Goal: Task Accomplishment & Management: Use online tool/utility

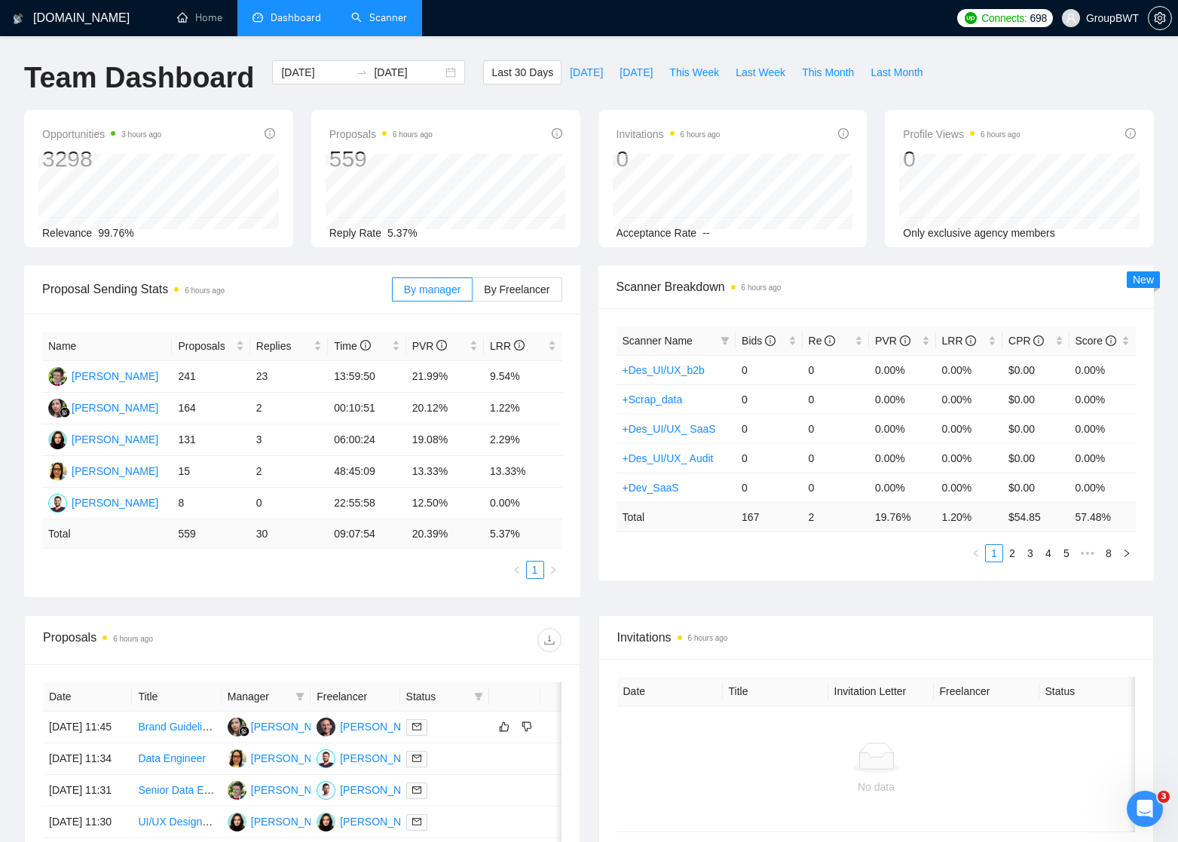
click at [399, 22] on link "Scanner" at bounding box center [379, 17] width 56 height 13
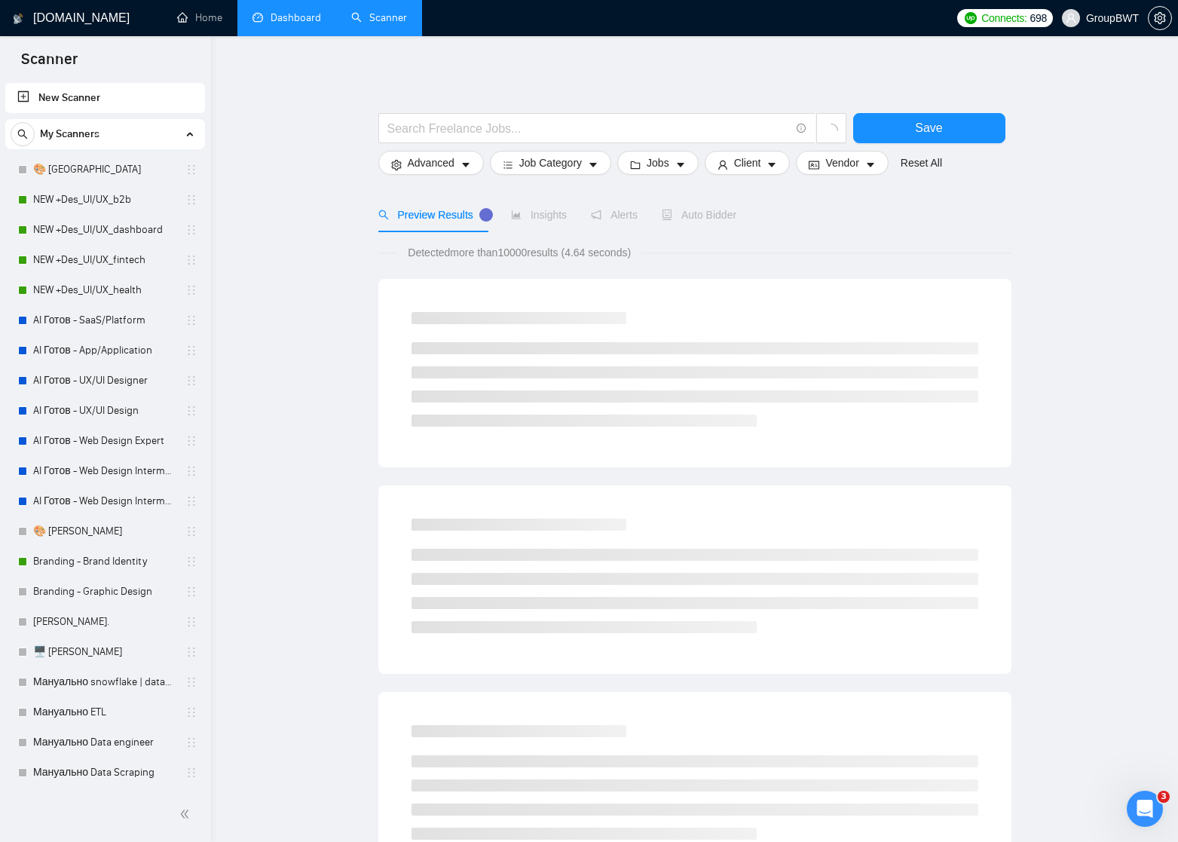
click at [297, 14] on link "Dashboard" at bounding box center [286, 17] width 69 height 13
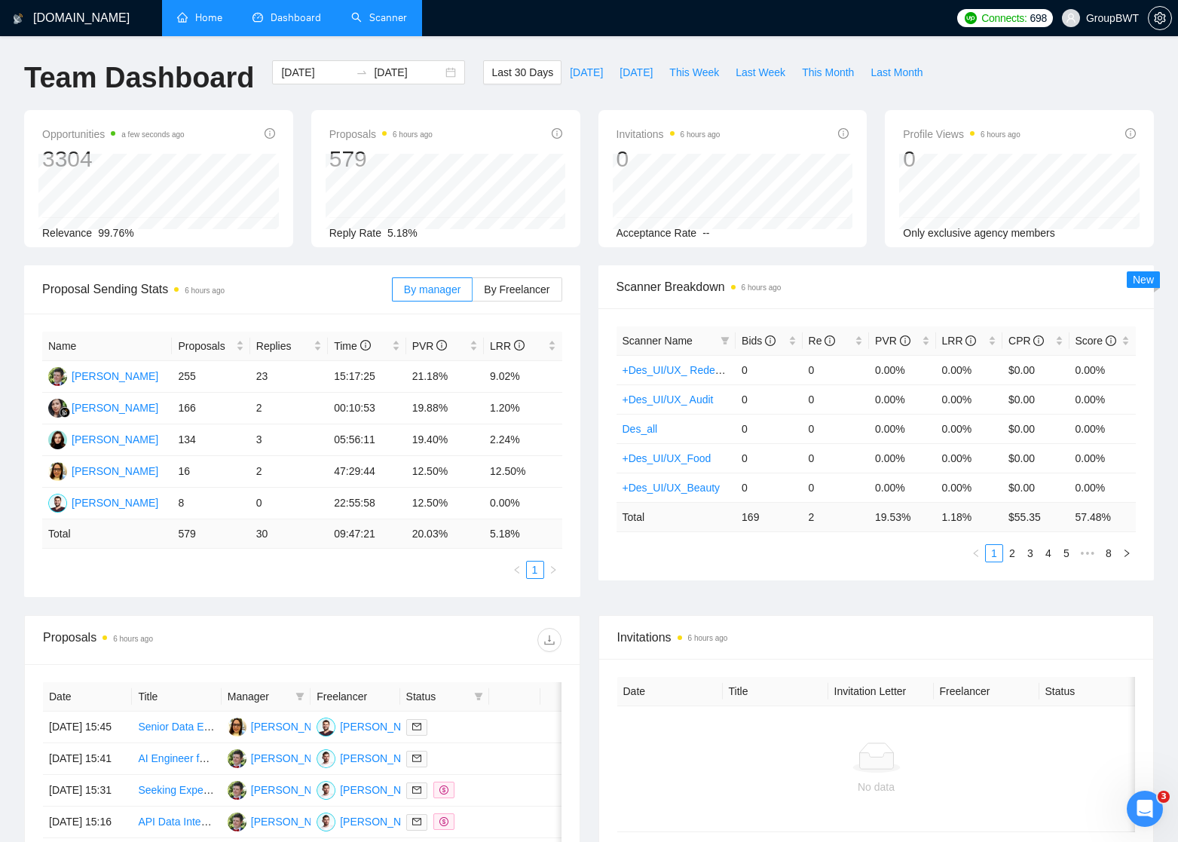
click at [212, 13] on link "Home" at bounding box center [199, 17] width 45 height 13
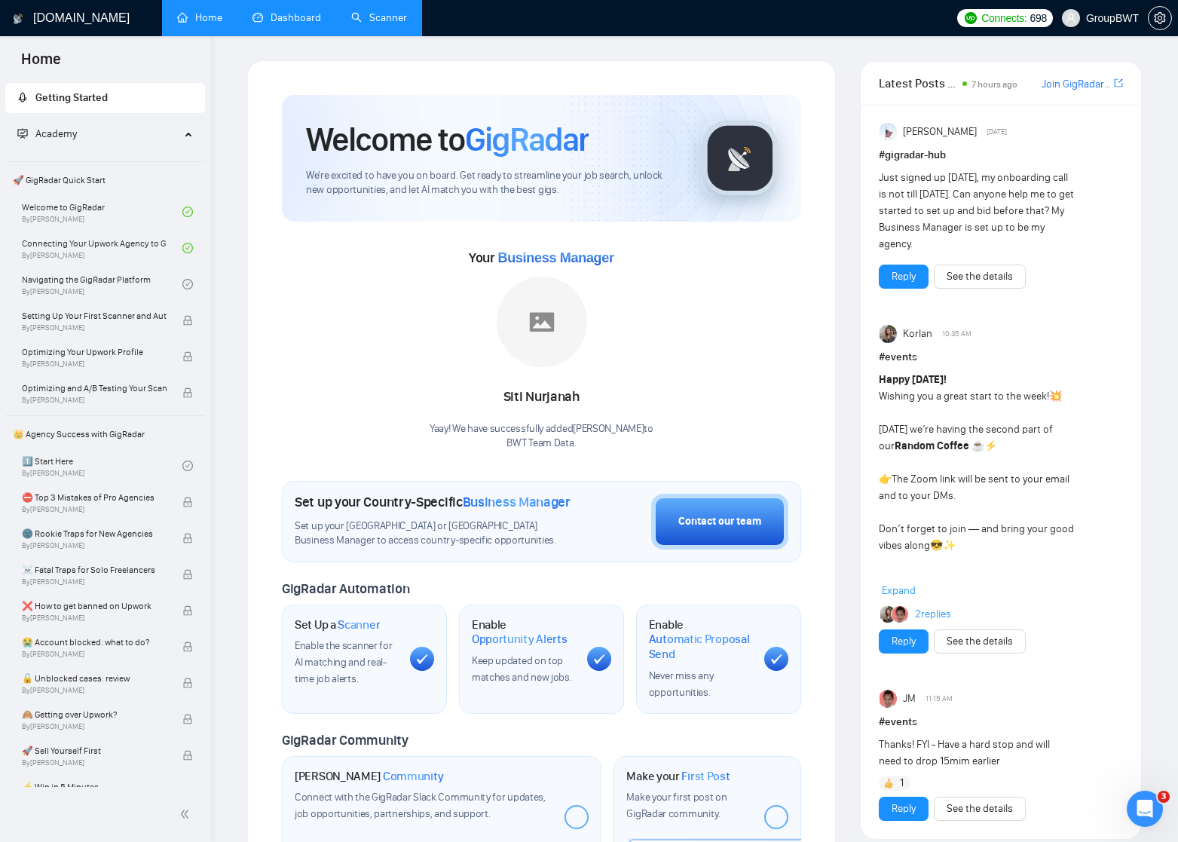
click at [370, 18] on link "Scanner" at bounding box center [379, 17] width 56 height 13
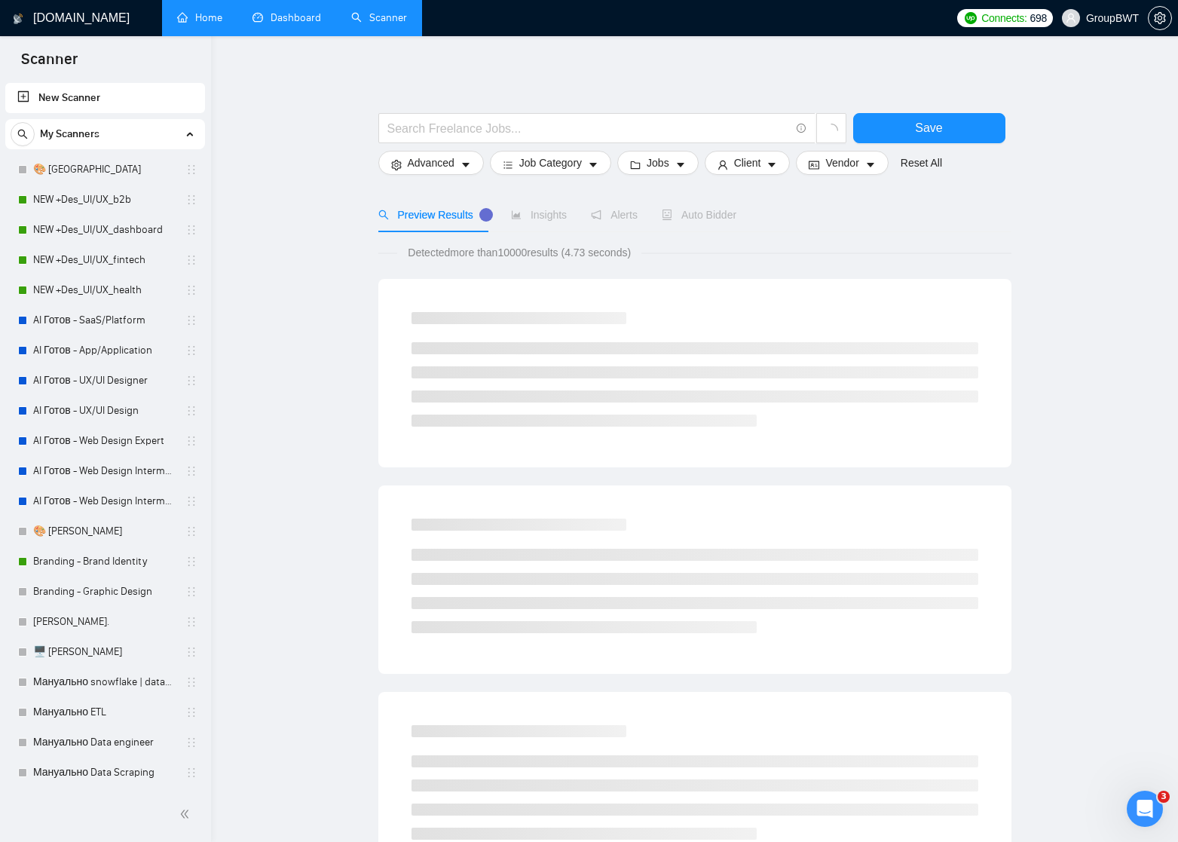
click at [292, 20] on link "Dashboard" at bounding box center [286, 17] width 69 height 13
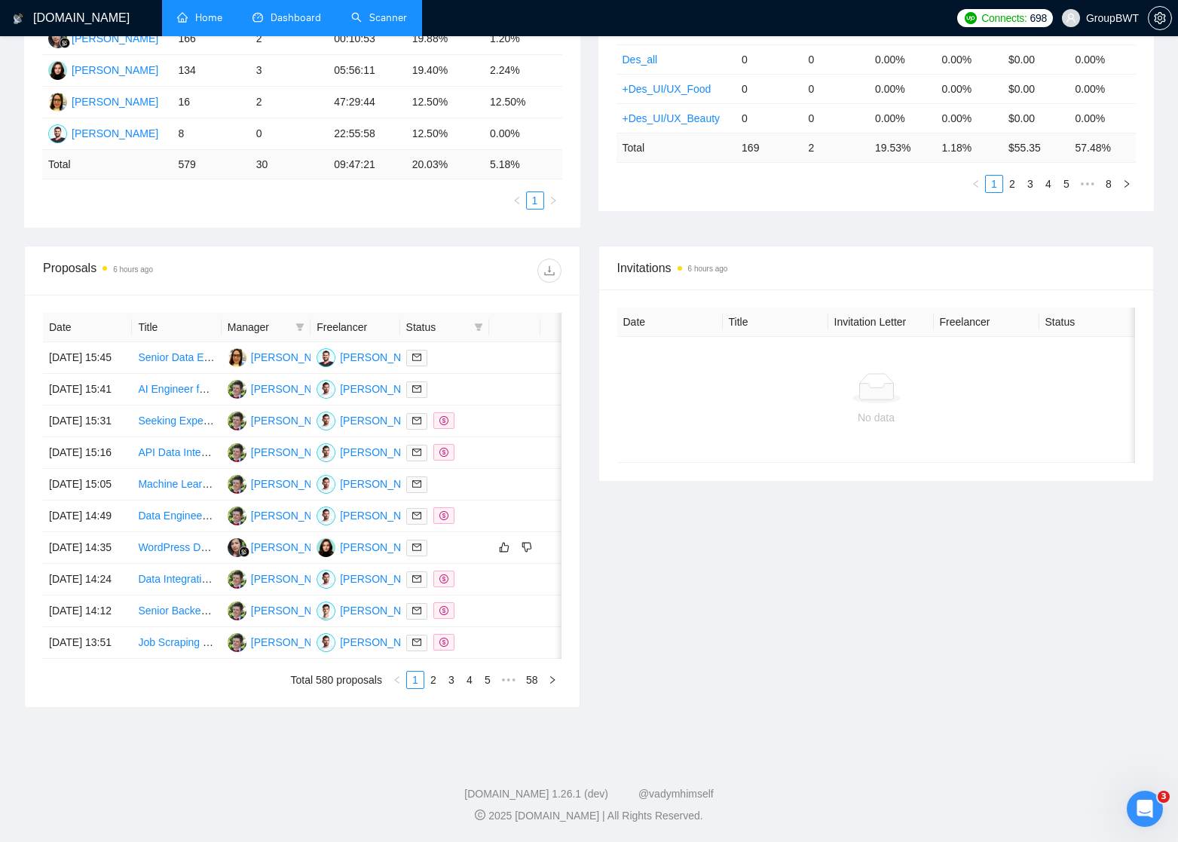
scroll to position [481, 0]
click at [433, 688] on link "2" at bounding box center [433, 679] width 17 height 17
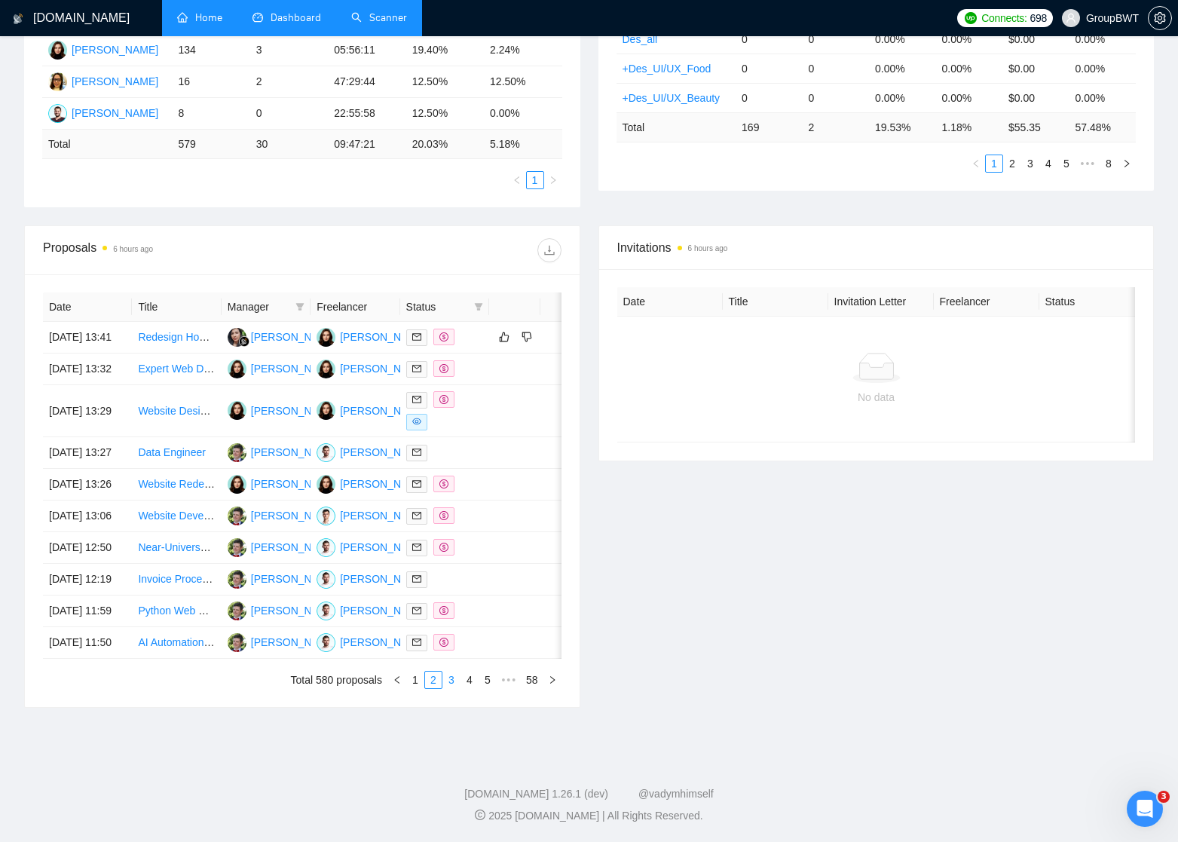
click at [448, 688] on link "3" at bounding box center [451, 679] width 17 height 17
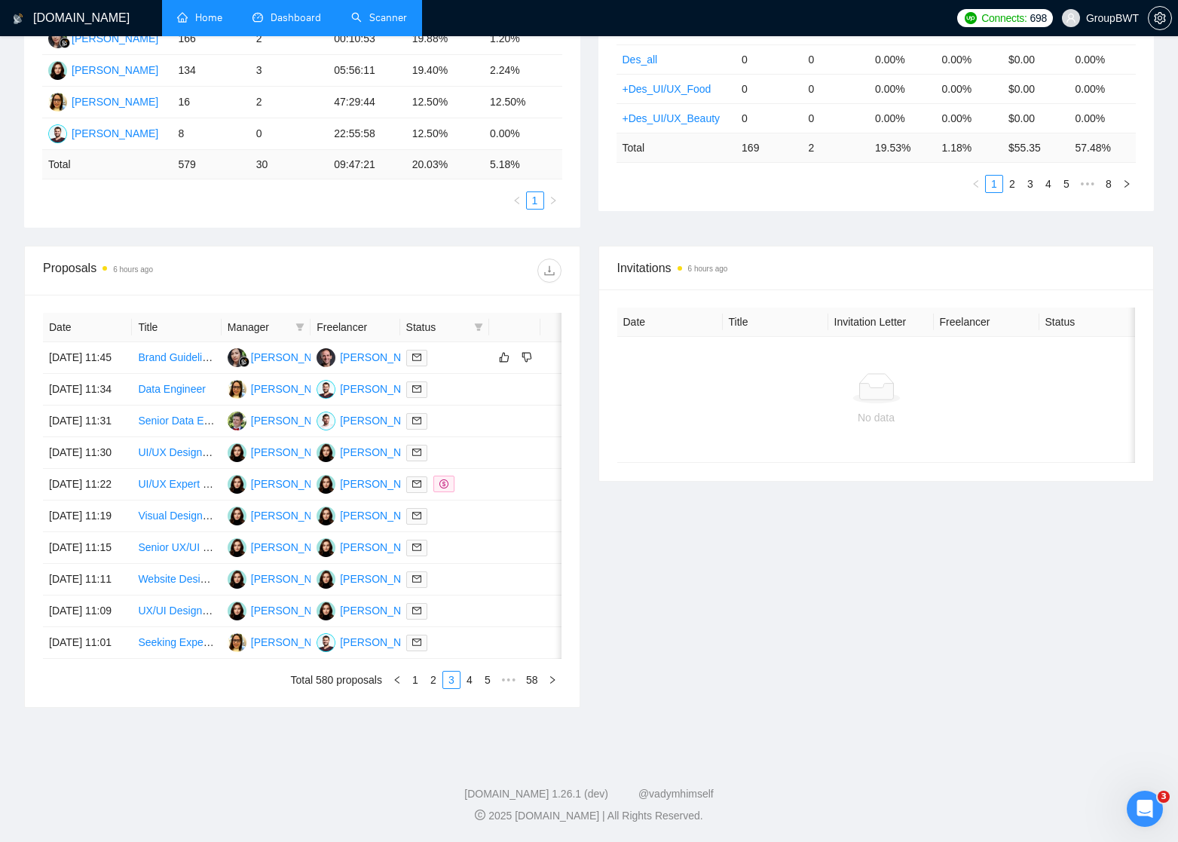
click at [206, 16] on link "Home" at bounding box center [199, 17] width 45 height 13
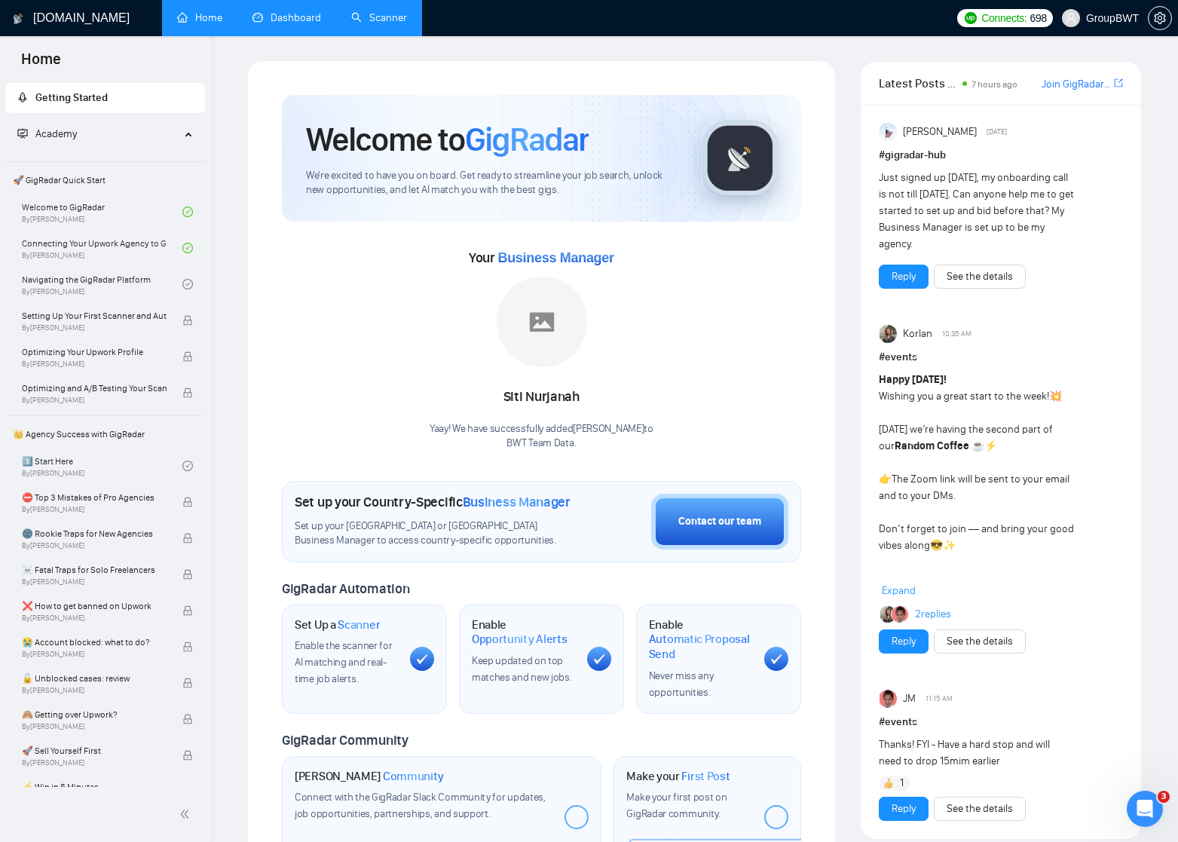
click at [303, 11] on link "Dashboard" at bounding box center [286, 17] width 69 height 13
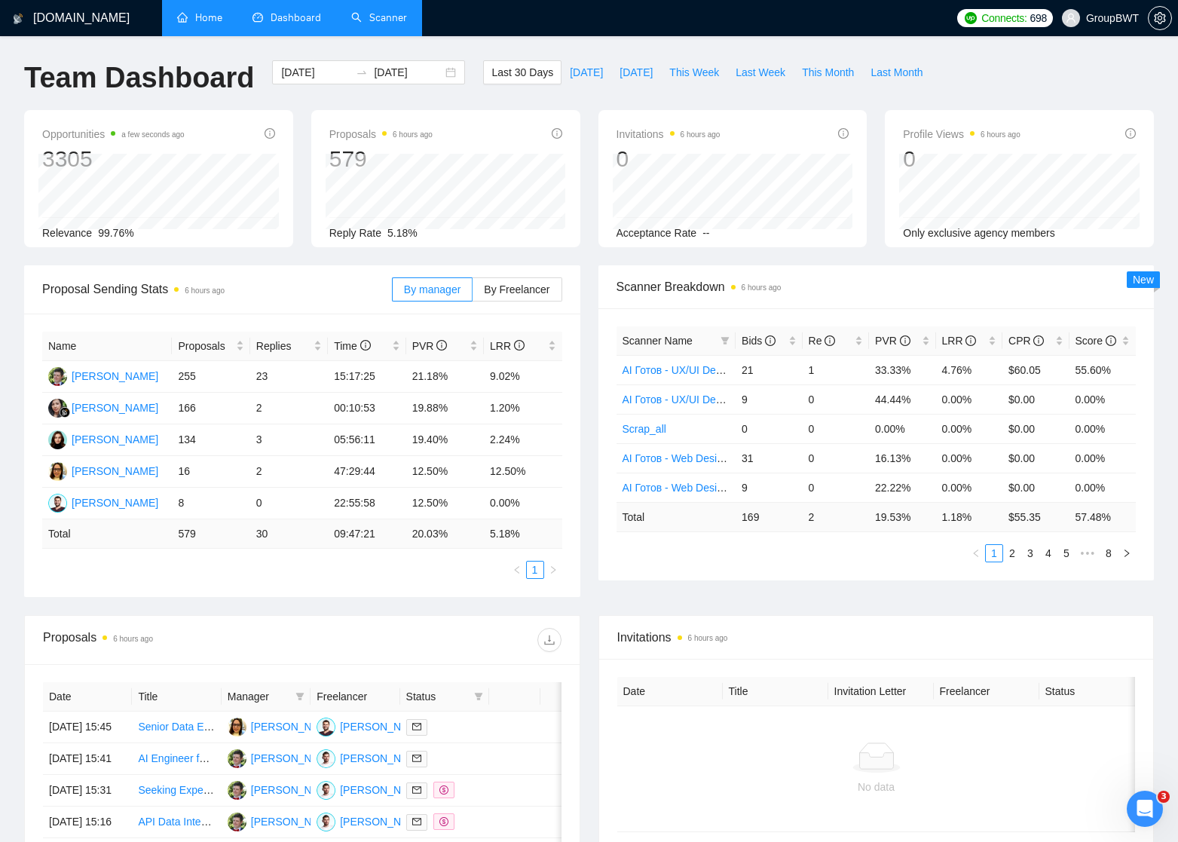
click at [378, 12] on link "Scanner" at bounding box center [379, 17] width 56 height 13
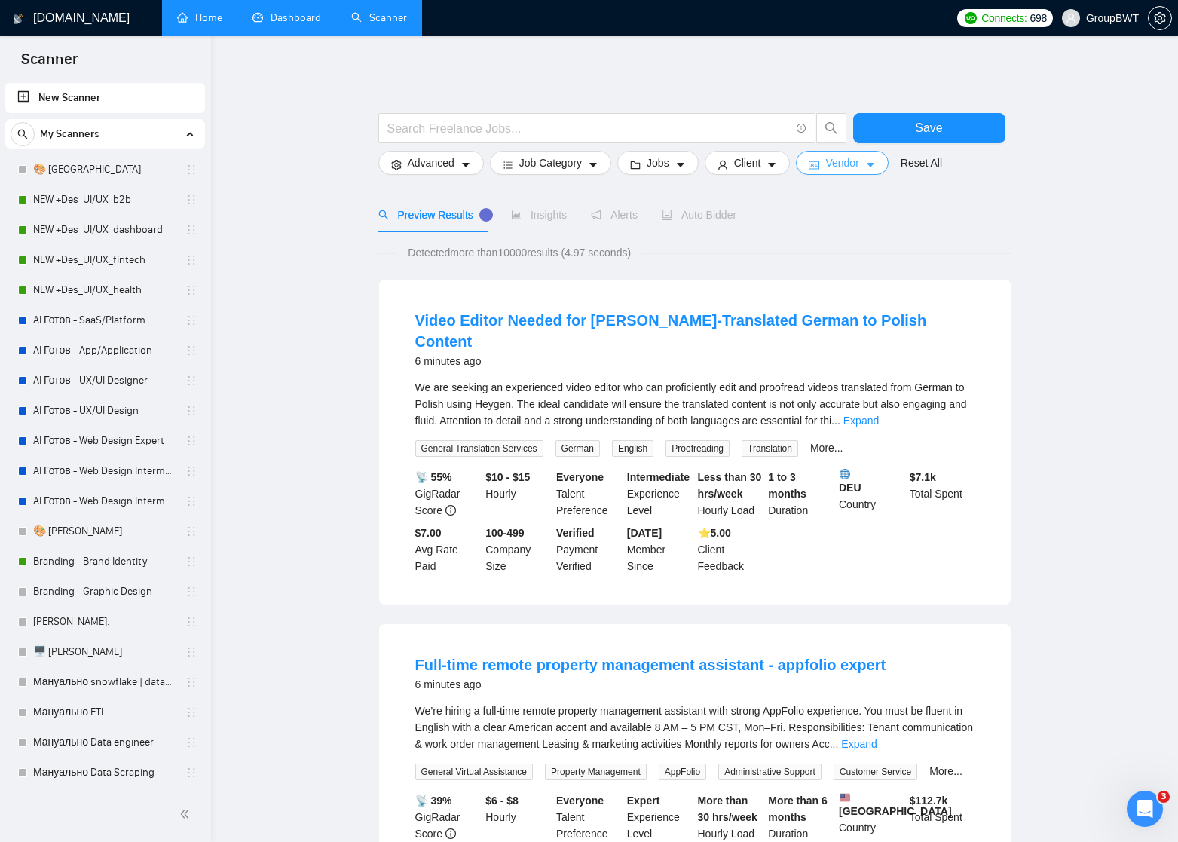
click at [869, 165] on button "Vendor" at bounding box center [842, 163] width 92 height 24
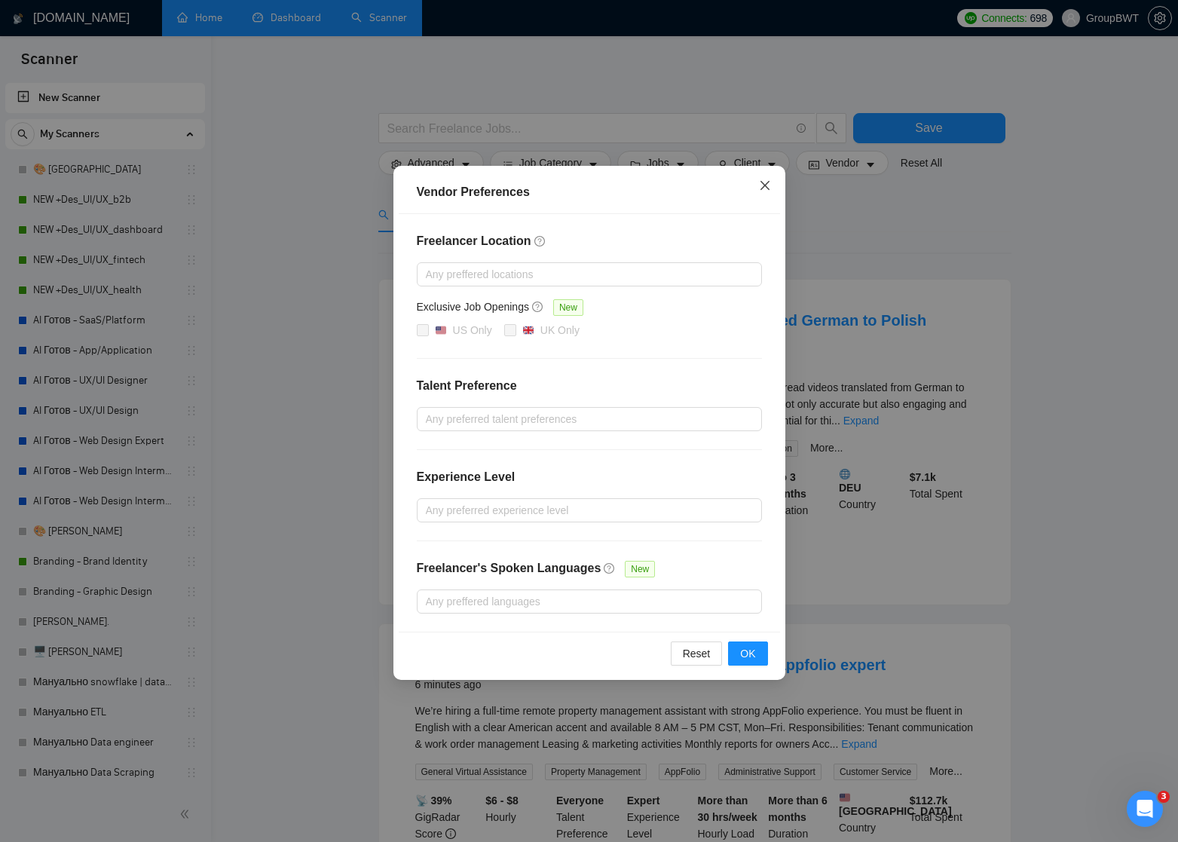
click at [764, 185] on icon "close" at bounding box center [765, 185] width 12 height 12
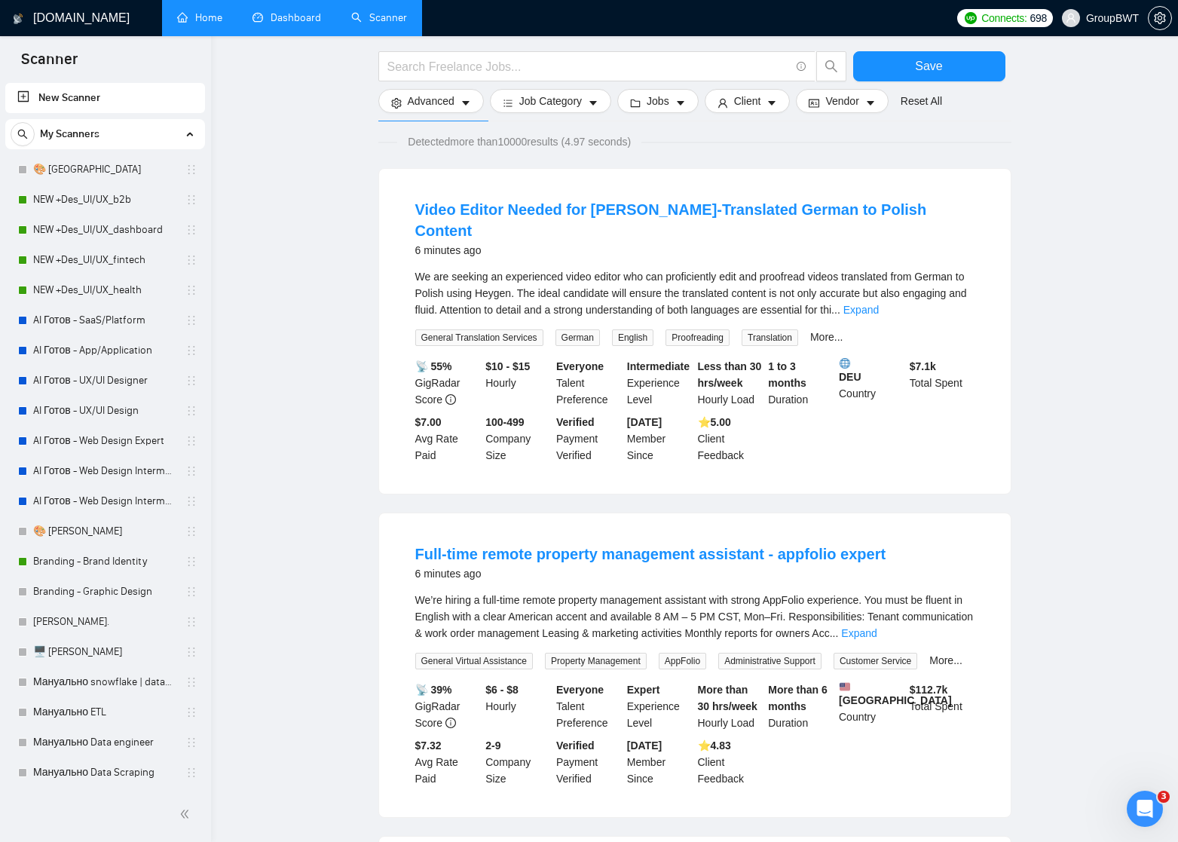
scroll to position [88, 0]
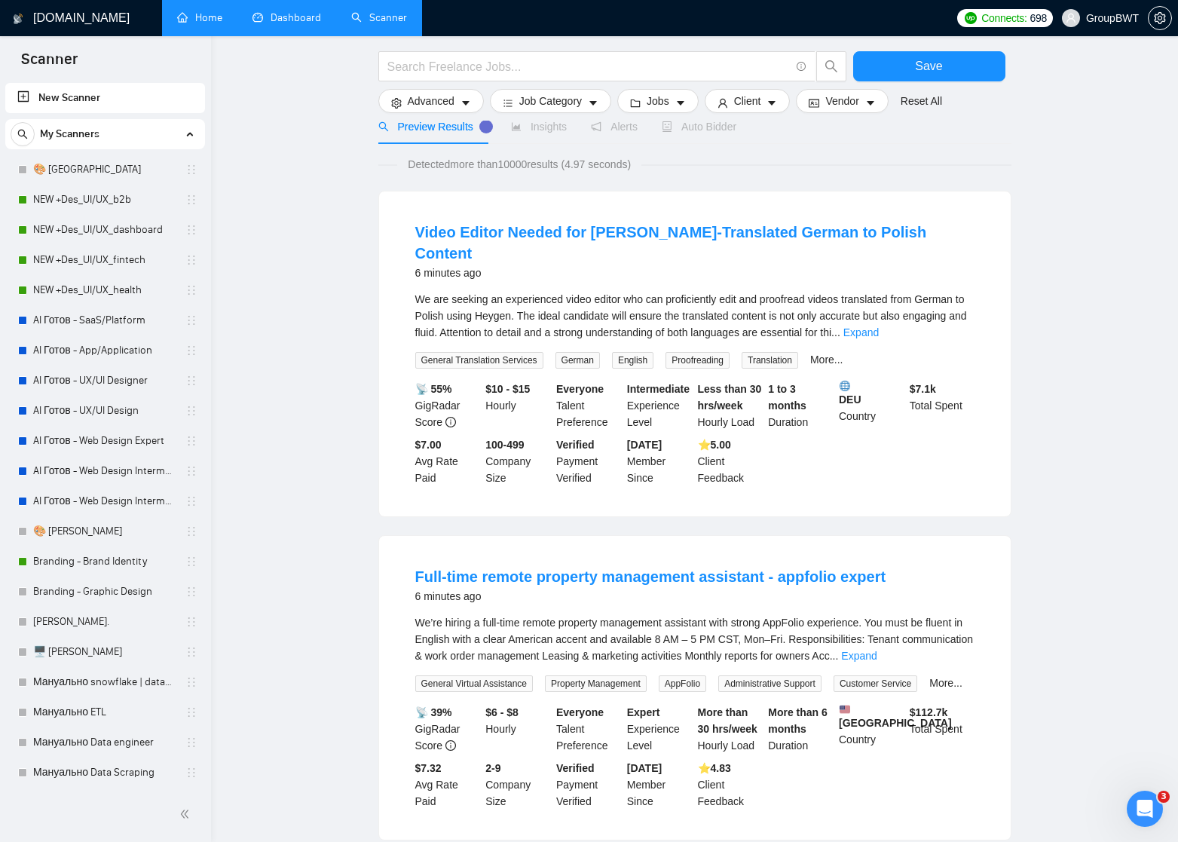
click at [303, 14] on link "Dashboard" at bounding box center [286, 17] width 69 height 13
